Goal: Task Accomplishment & Management: Use online tool/utility

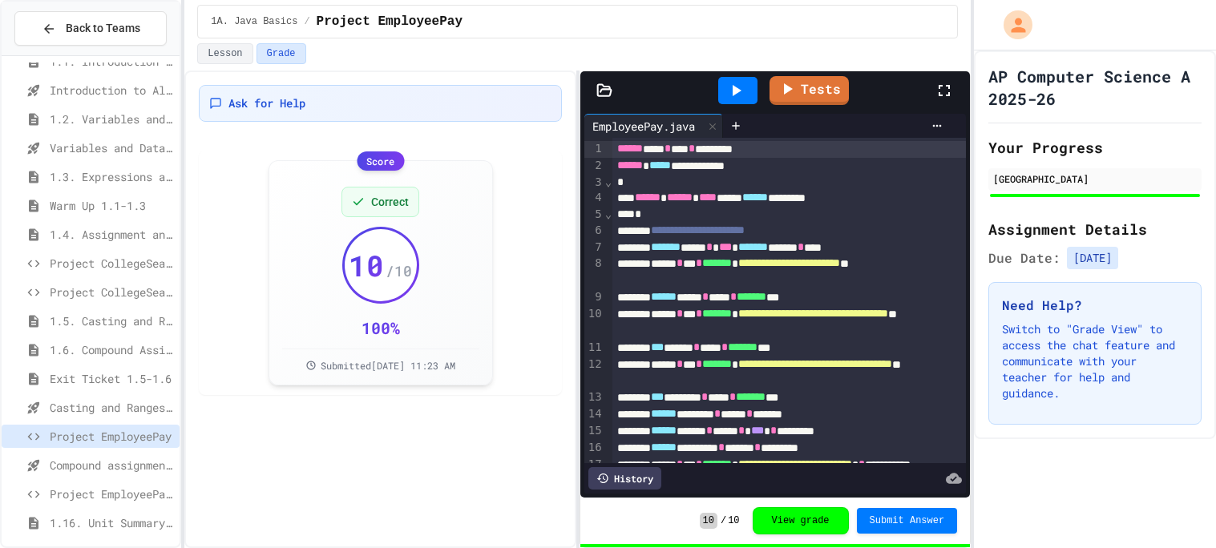
scroll to position [85, 0]
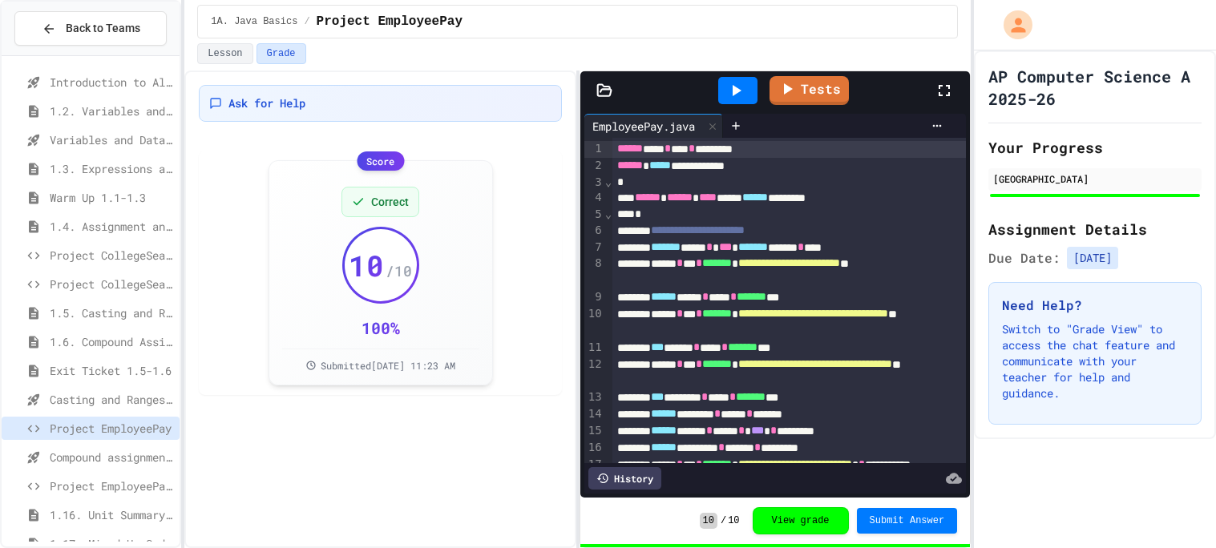
click at [47, 451] on div "Compound assignment operators - Quiz" at bounding box center [91, 457] width 178 height 23
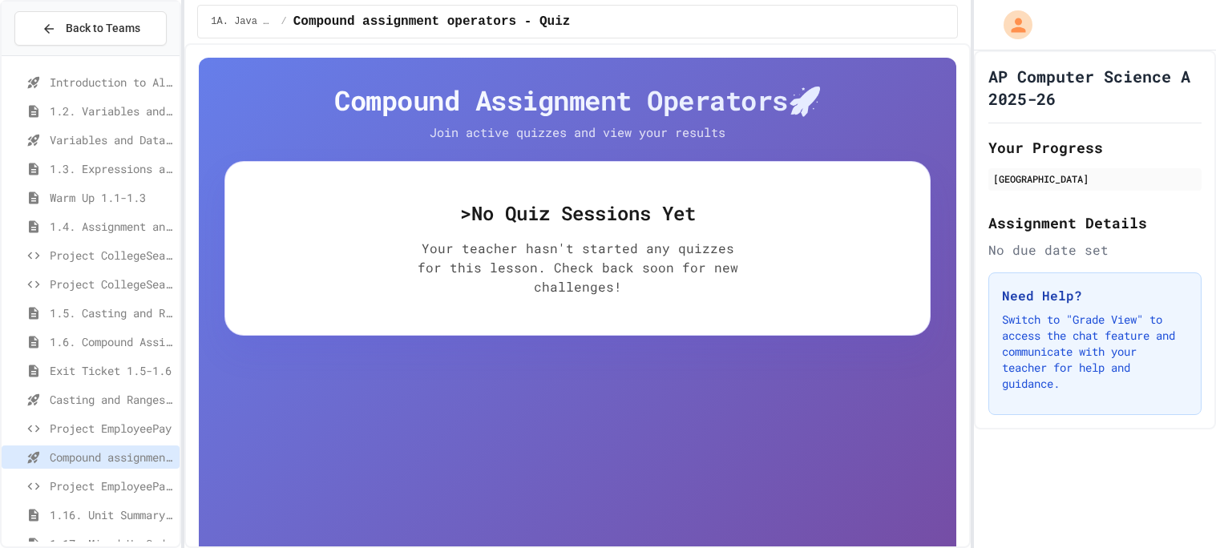
click at [75, 479] on span "Project EmployeePay (File Input)" at bounding box center [111, 486] width 123 height 17
